Goal: Find specific page/section: Find specific page/section

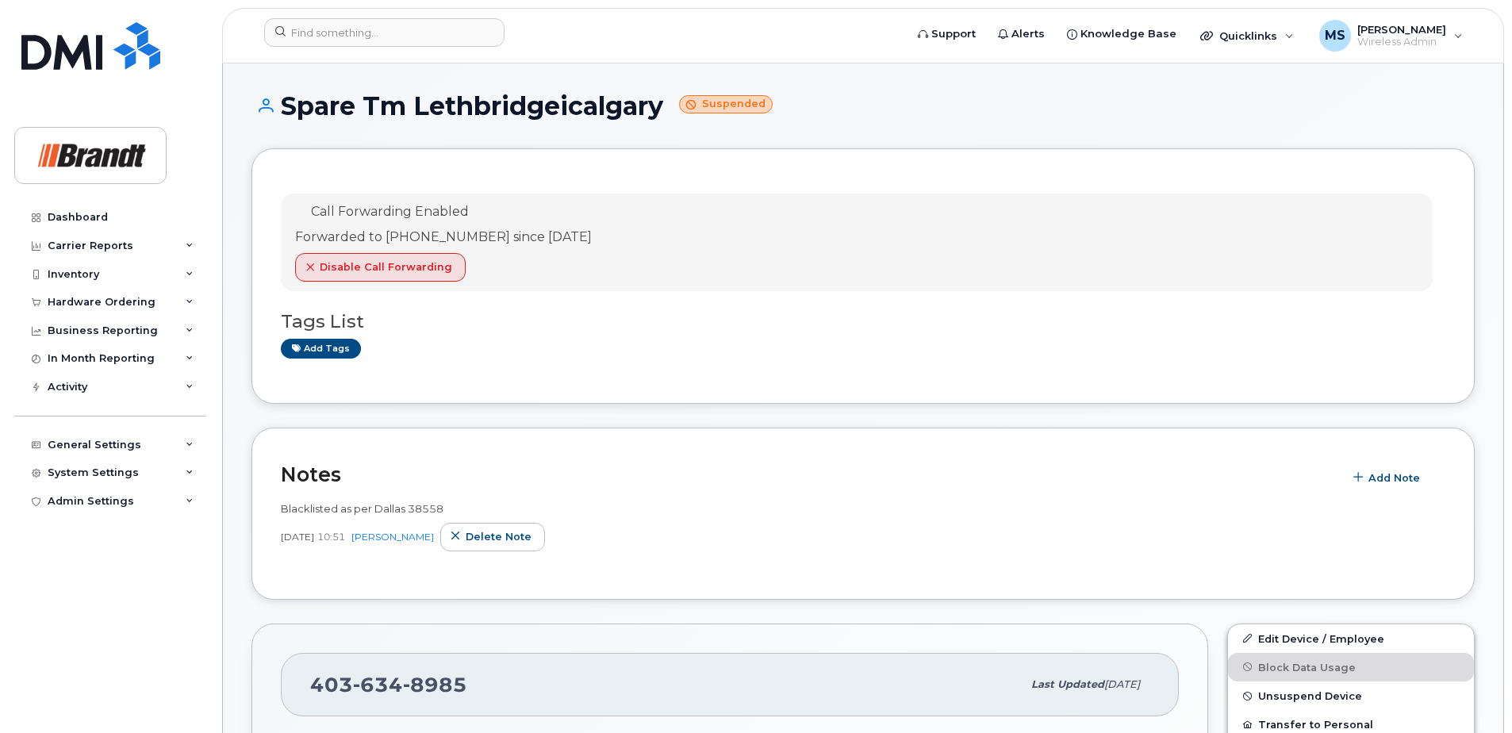
scroll to position [397, 0]
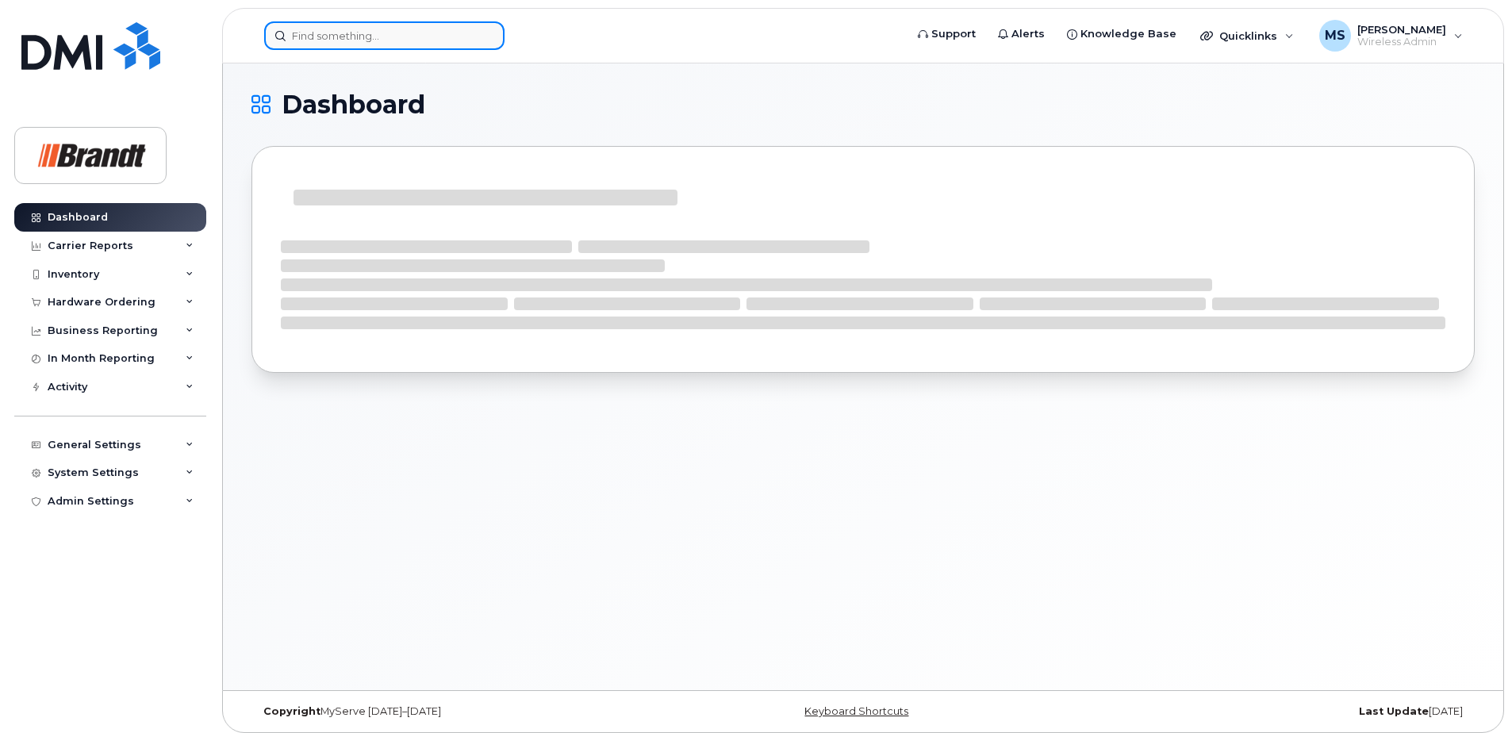
click at [401, 41] on input at bounding box center [384, 35] width 240 height 29
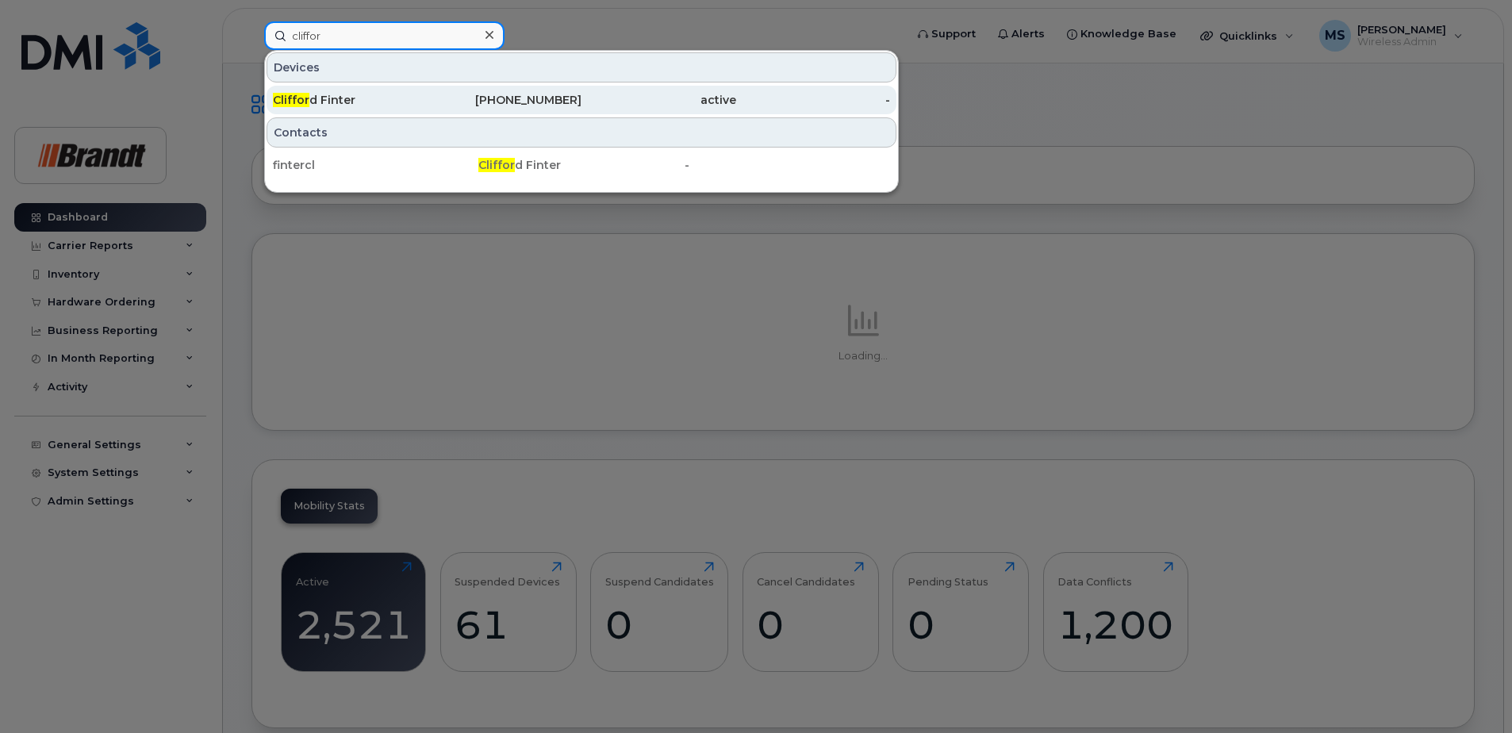
type input "cliffor"
click at [344, 95] on div "Cliffor d Finter" at bounding box center [350, 100] width 155 height 16
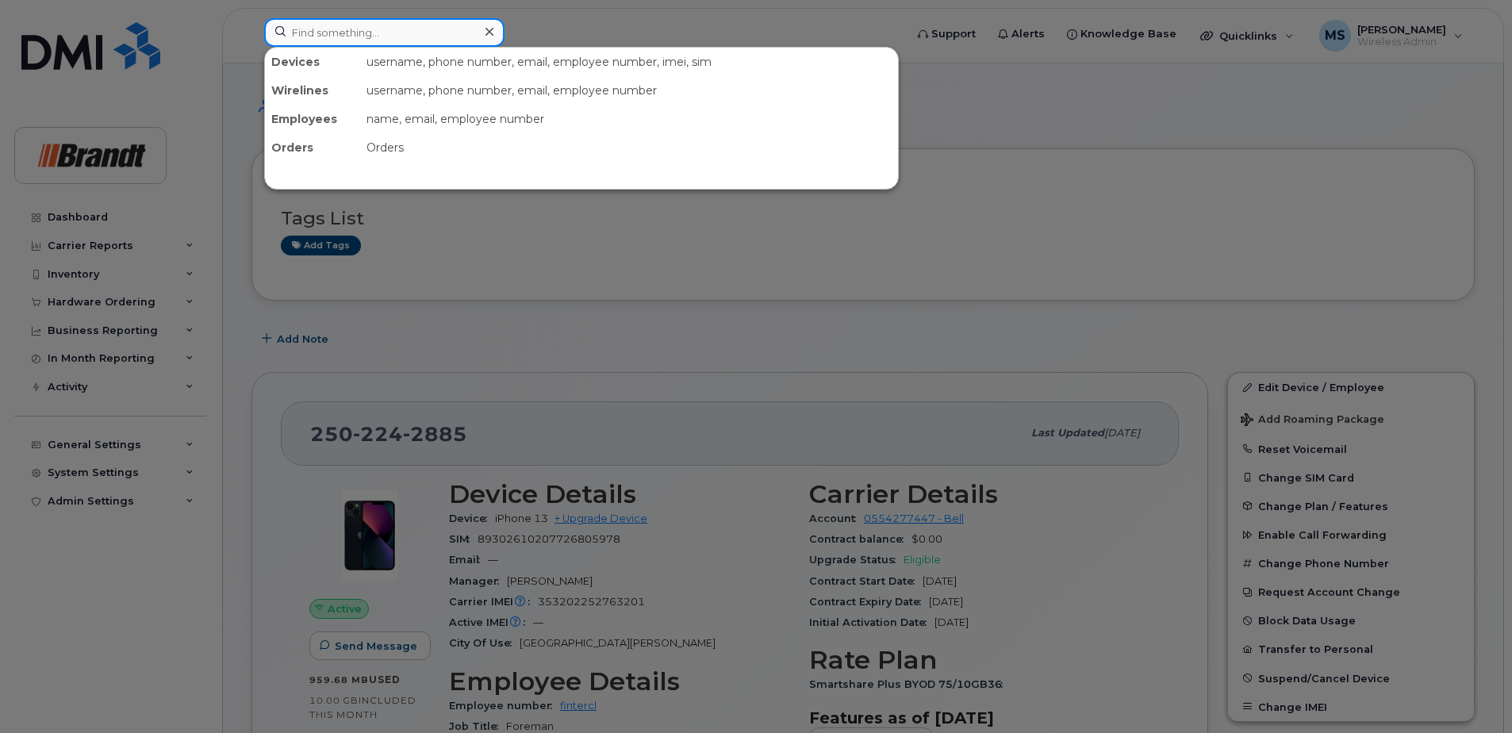
click at [364, 35] on input at bounding box center [384, 32] width 240 height 29
paste input "357479188744721"
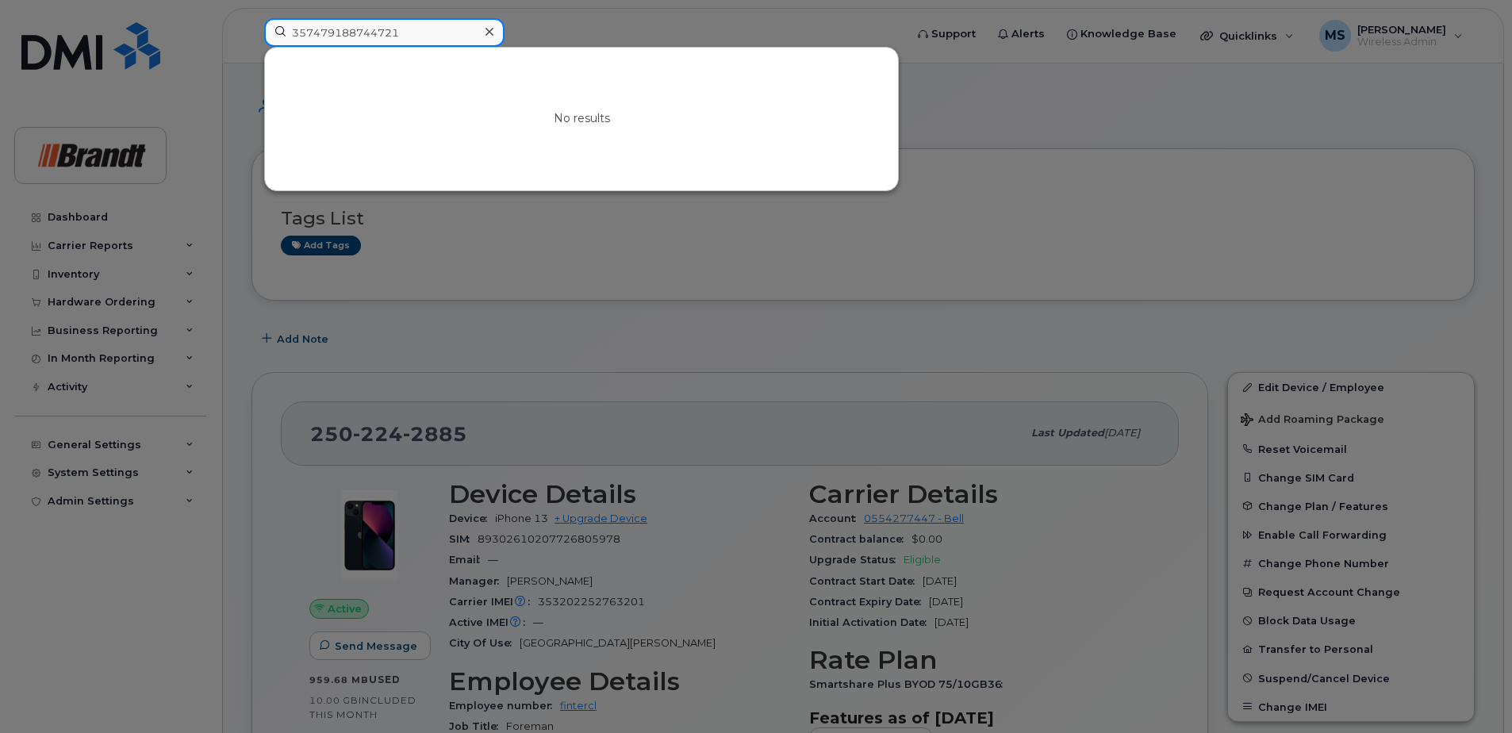
drag, startPoint x: 416, startPoint y: 36, endPoint x: -33, endPoint y: 51, distance: 449.2
click at [427, 29] on input "357479188744721" at bounding box center [384, 32] width 240 height 29
drag, startPoint x: 427, startPoint y: 29, endPoint x: -401, endPoint y: 62, distance: 828.0
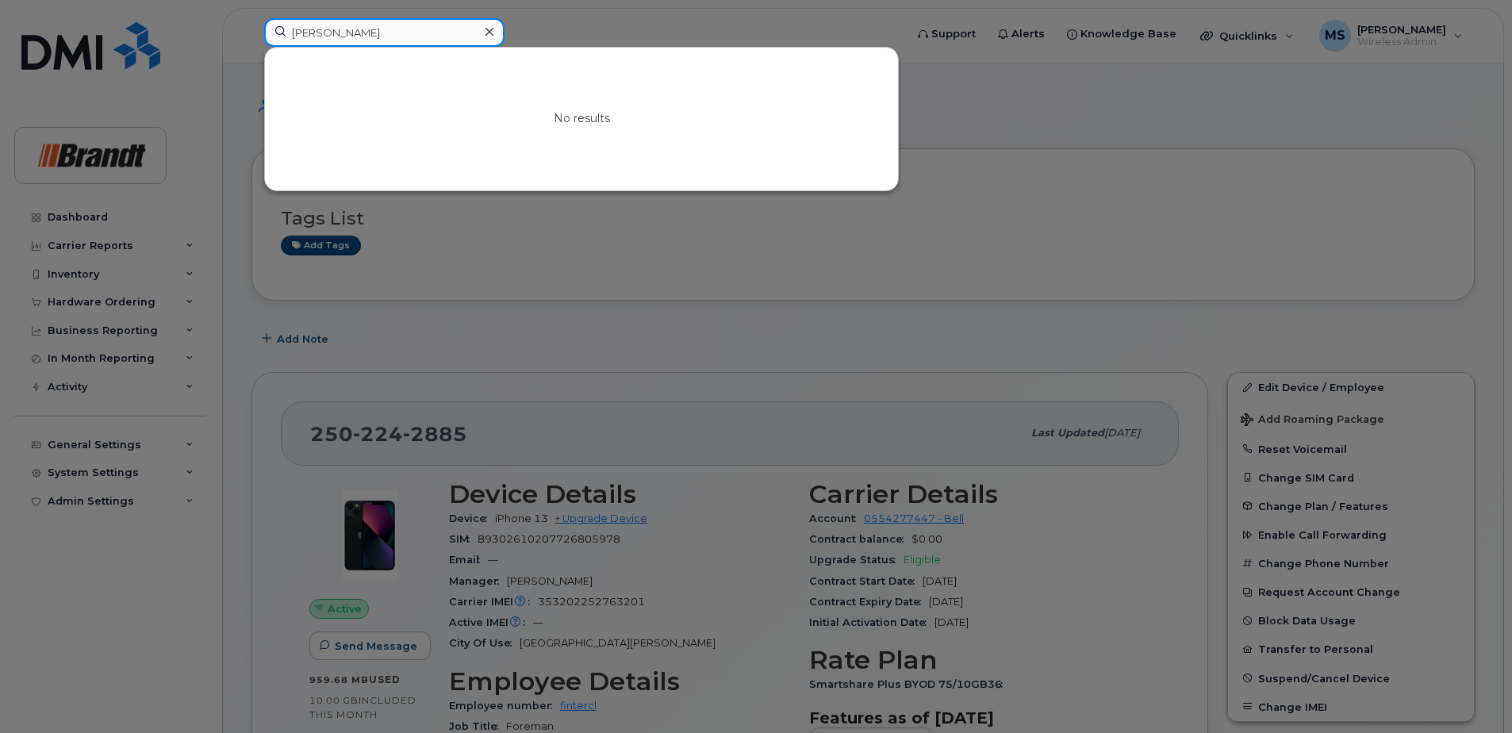
drag, startPoint x: 407, startPoint y: 33, endPoint x: -67, endPoint y: 33, distance: 474.4
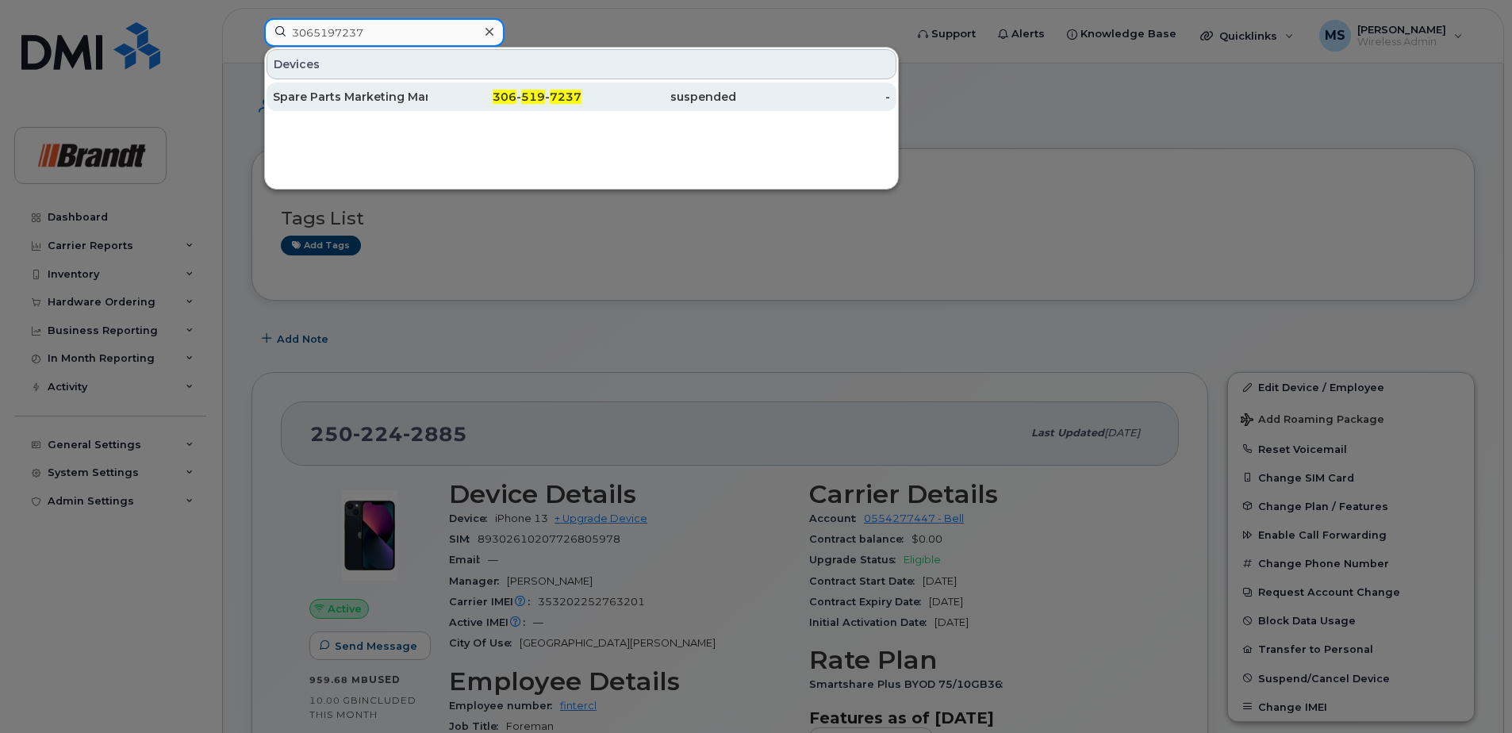
type input "3065197237"
click at [694, 98] on div "suspended" at bounding box center [658, 97] width 155 height 16
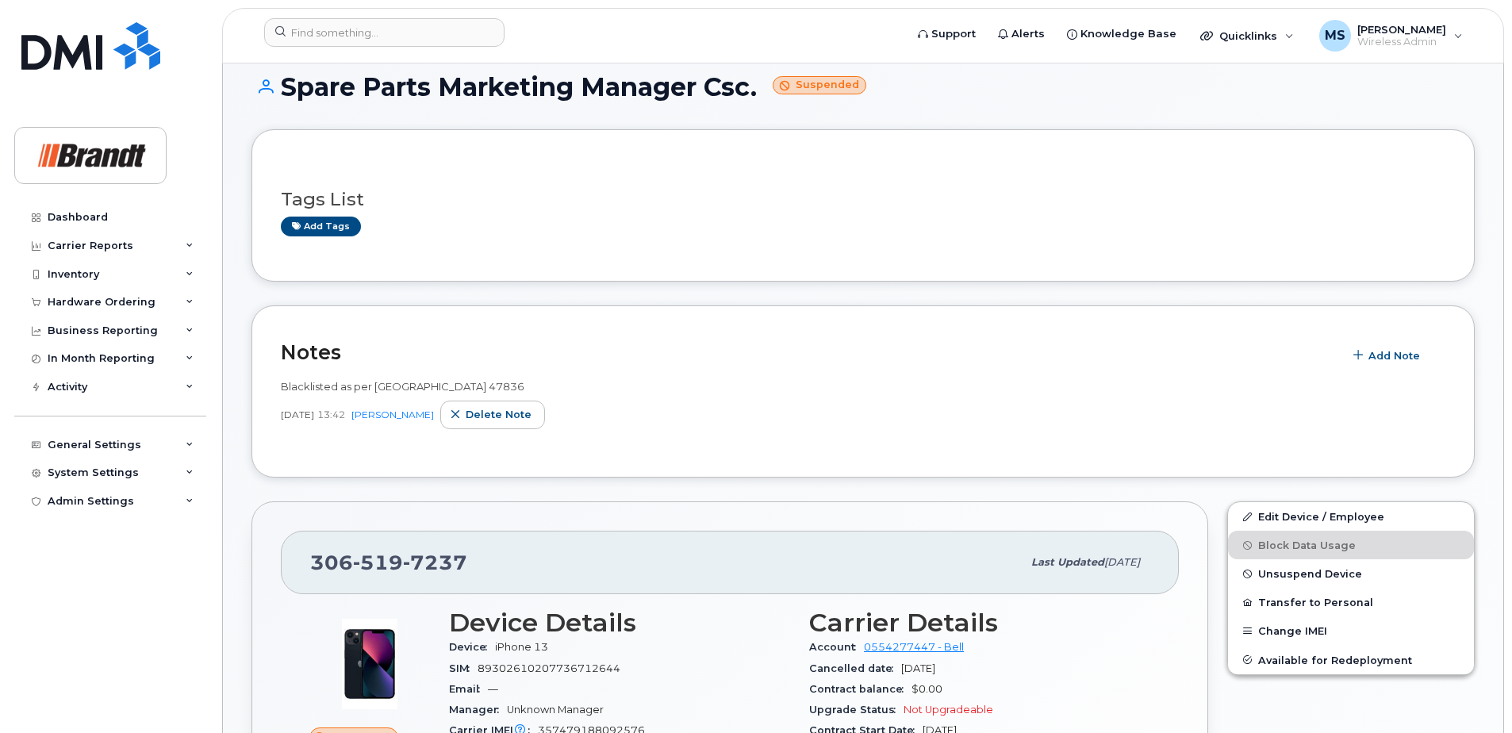
scroll to position [238, 0]
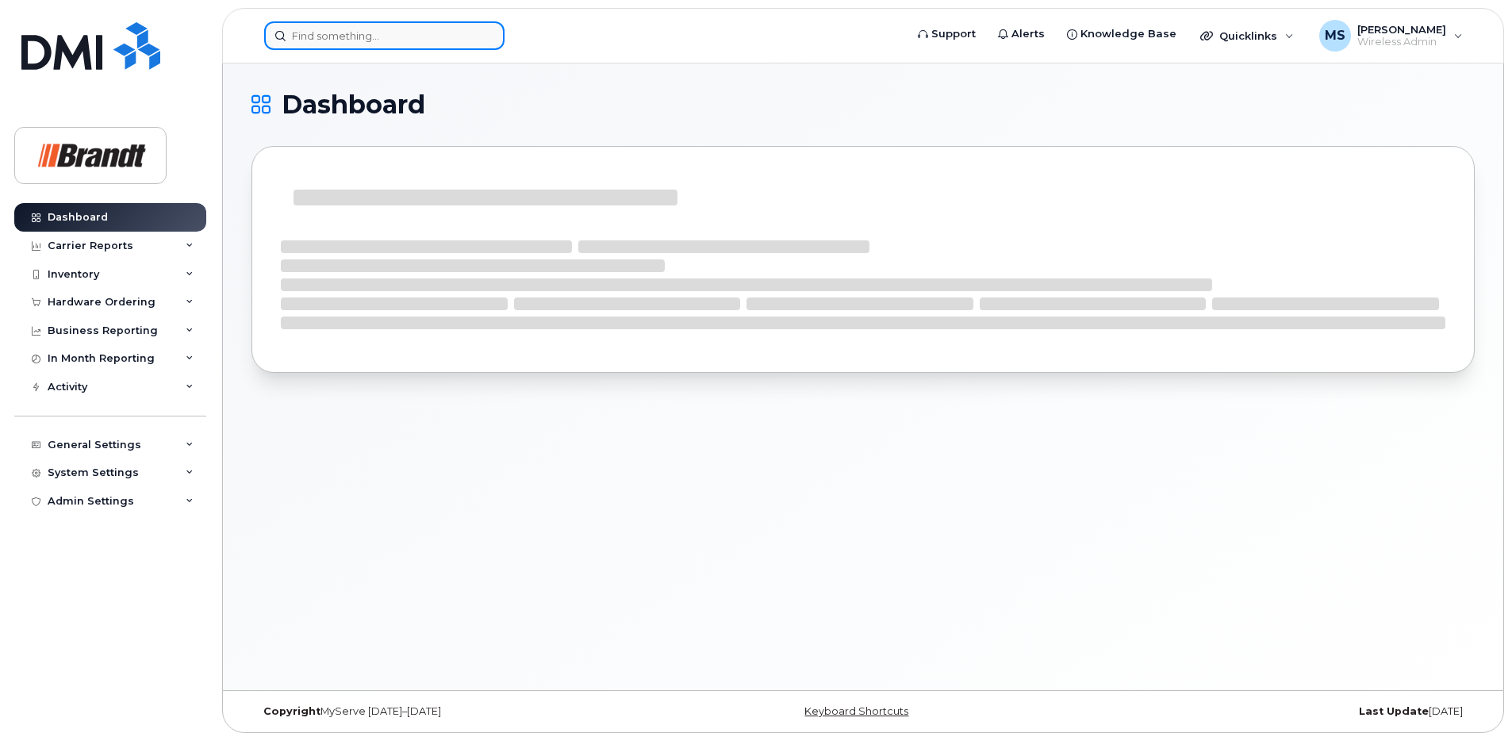
click at [325, 42] on input at bounding box center [384, 35] width 240 height 29
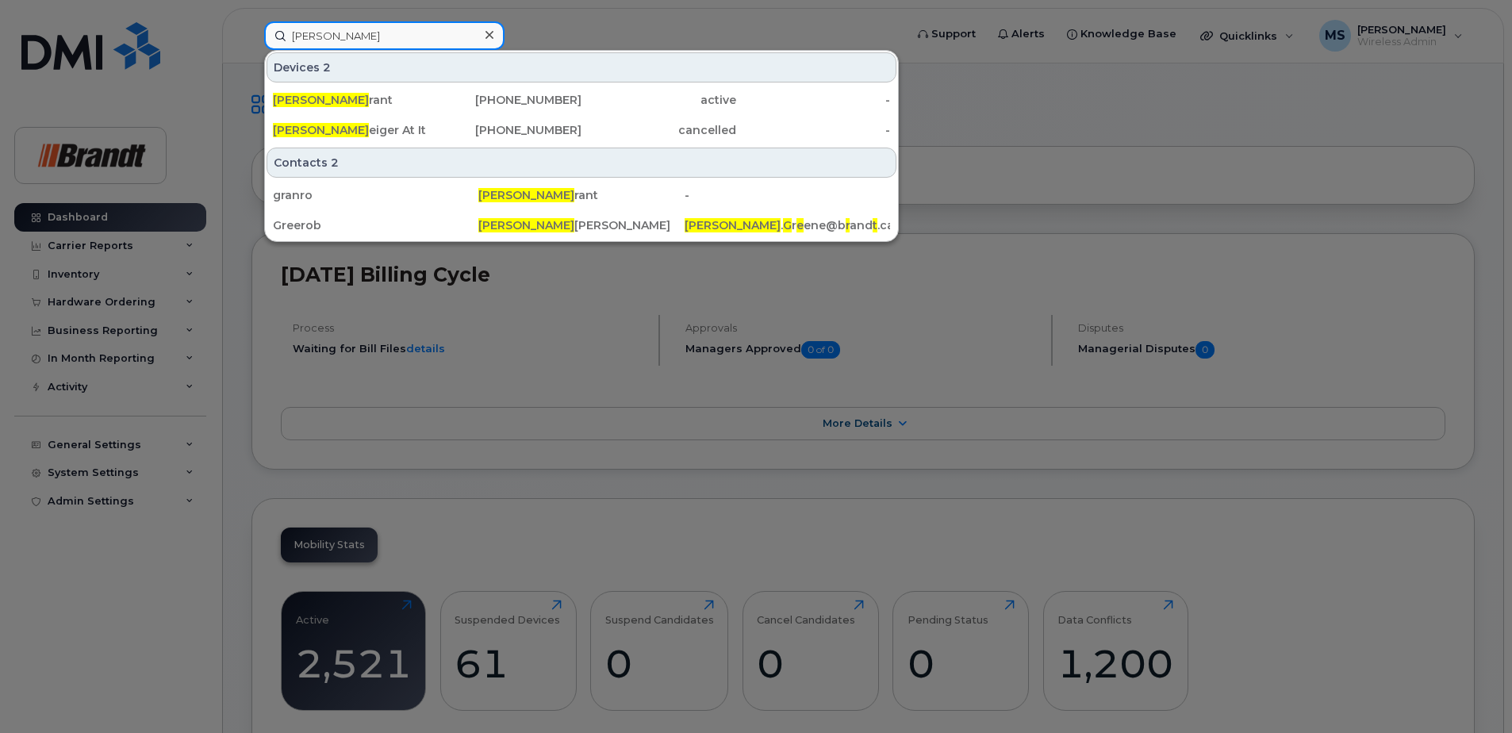
drag, startPoint x: 343, startPoint y: 33, endPoint x: 100, endPoint y: 41, distance: 243.7
click at [251, 33] on div "robert g Devices 2 Robert G rant 519-465-1724 active - Robert G eiger At It 306…" at bounding box center [578, 35] width 655 height 29
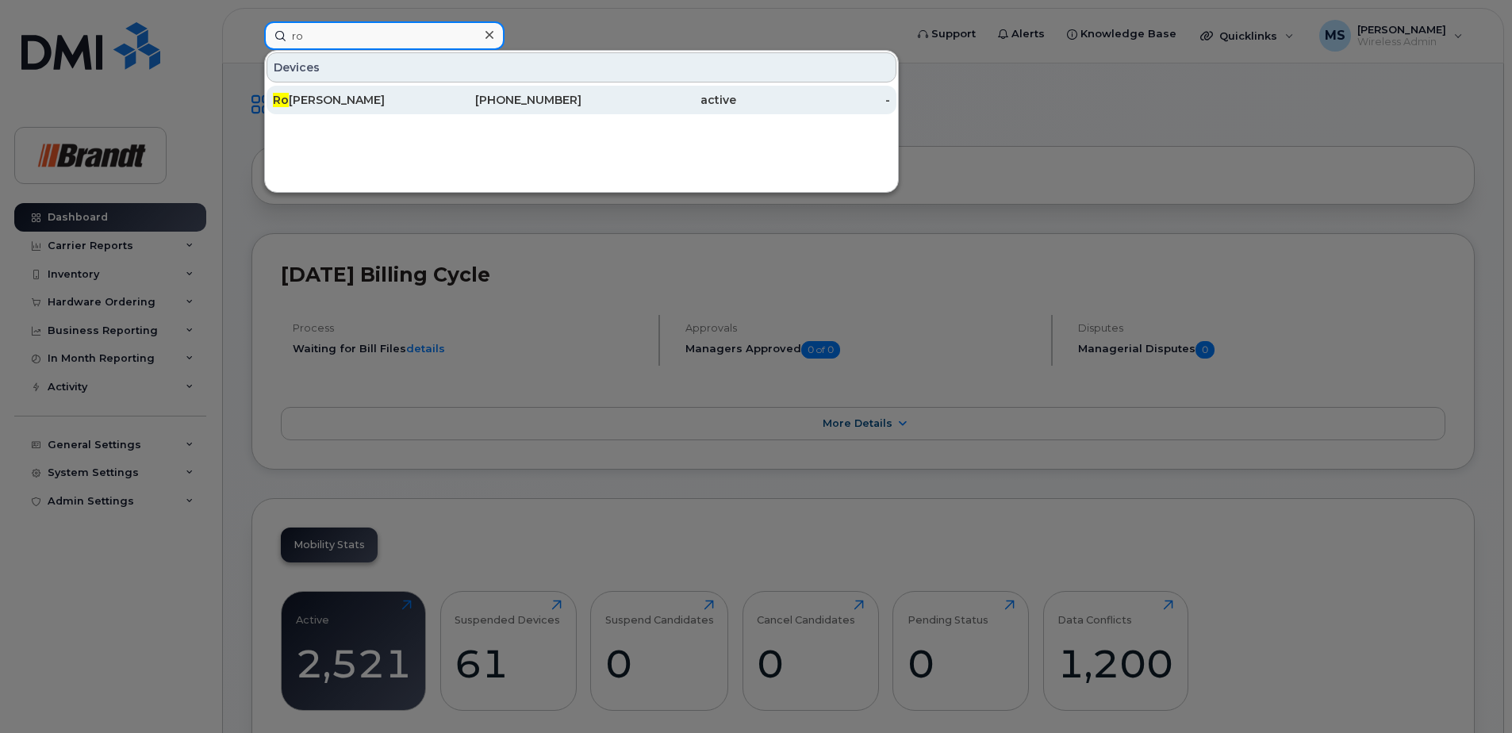
type input "r"
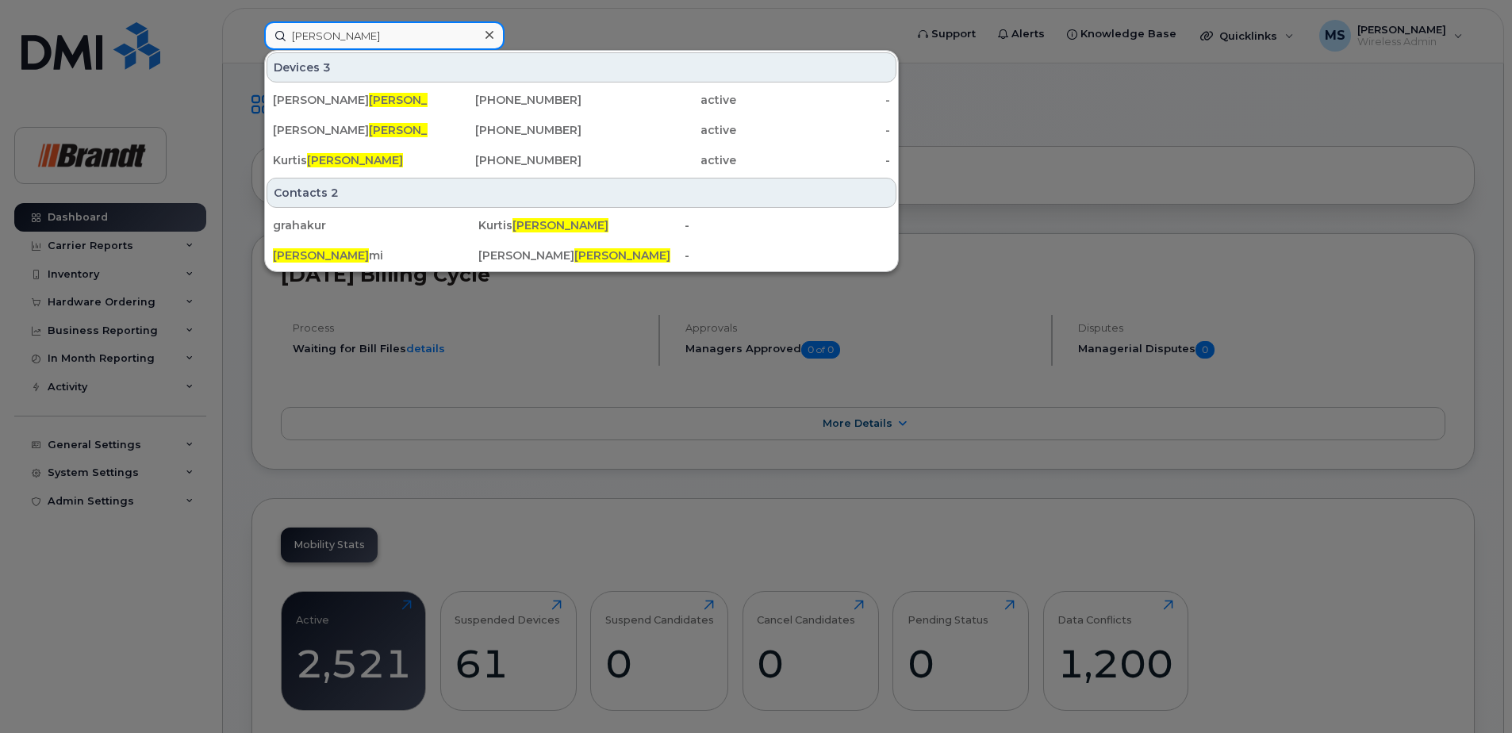
drag, startPoint x: 262, startPoint y: 40, endPoint x: 0, endPoint y: 46, distance: 261.9
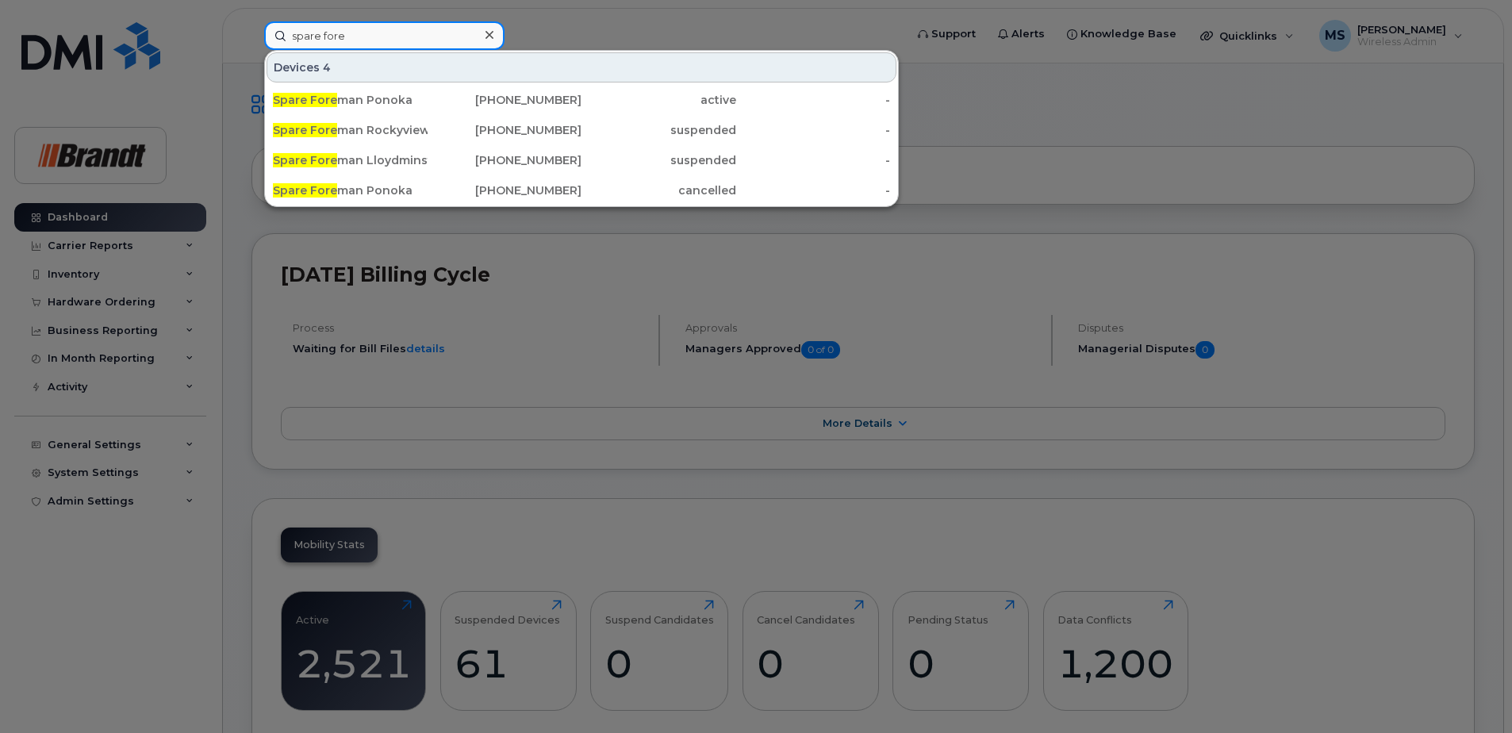
type input "spare fore"
